Goal: Navigation & Orientation: Find specific page/section

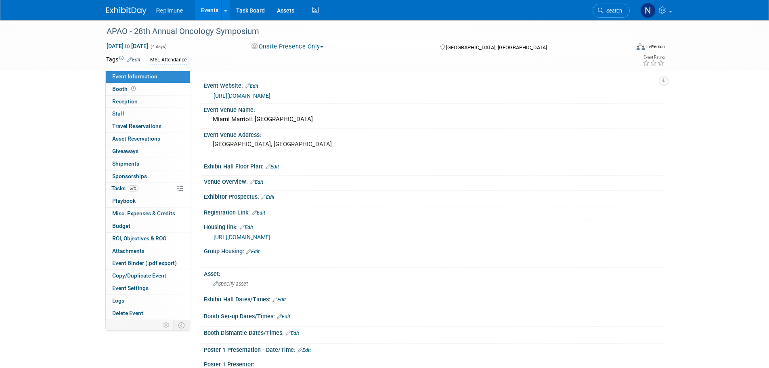
click at [609, 13] on span "Search" at bounding box center [613, 11] width 19 height 6
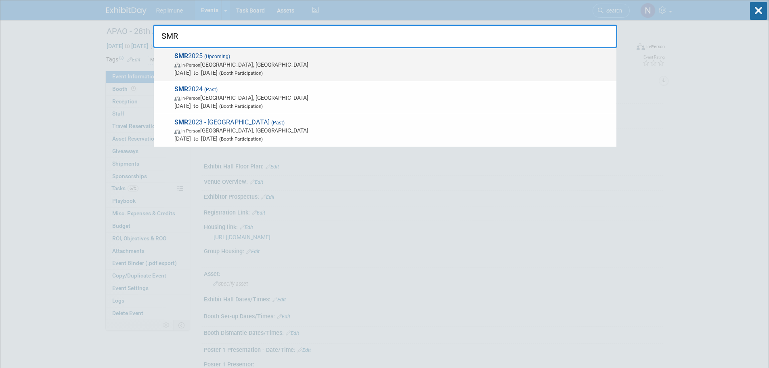
type input "SMR"
click at [222, 64] on span "In-Person [GEOGRAPHIC_DATA], [GEOGRAPHIC_DATA]" at bounding box center [393, 65] width 438 height 8
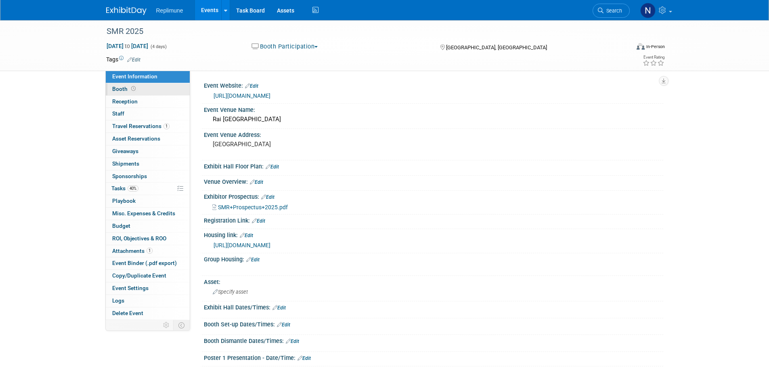
click at [124, 90] on span "Booth" at bounding box center [124, 89] width 25 height 6
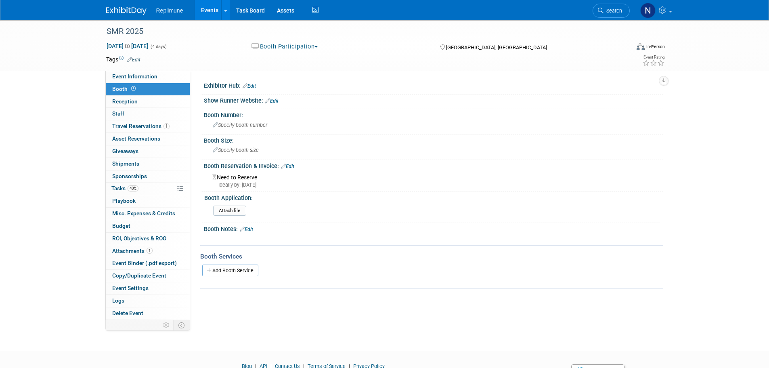
click at [123, 70] on div "SMR 2025 [DATE] to [DATE] (4 days) [DATE] to [DATE] Booth Participation Committ…" at bounding box center [384, 45] width 569 height 50
click at [122, 77] on span "Event Information" at bounding box center [134, 76] width 45 height 6
